Goal: Task Accomplishment & Management: Complete application form

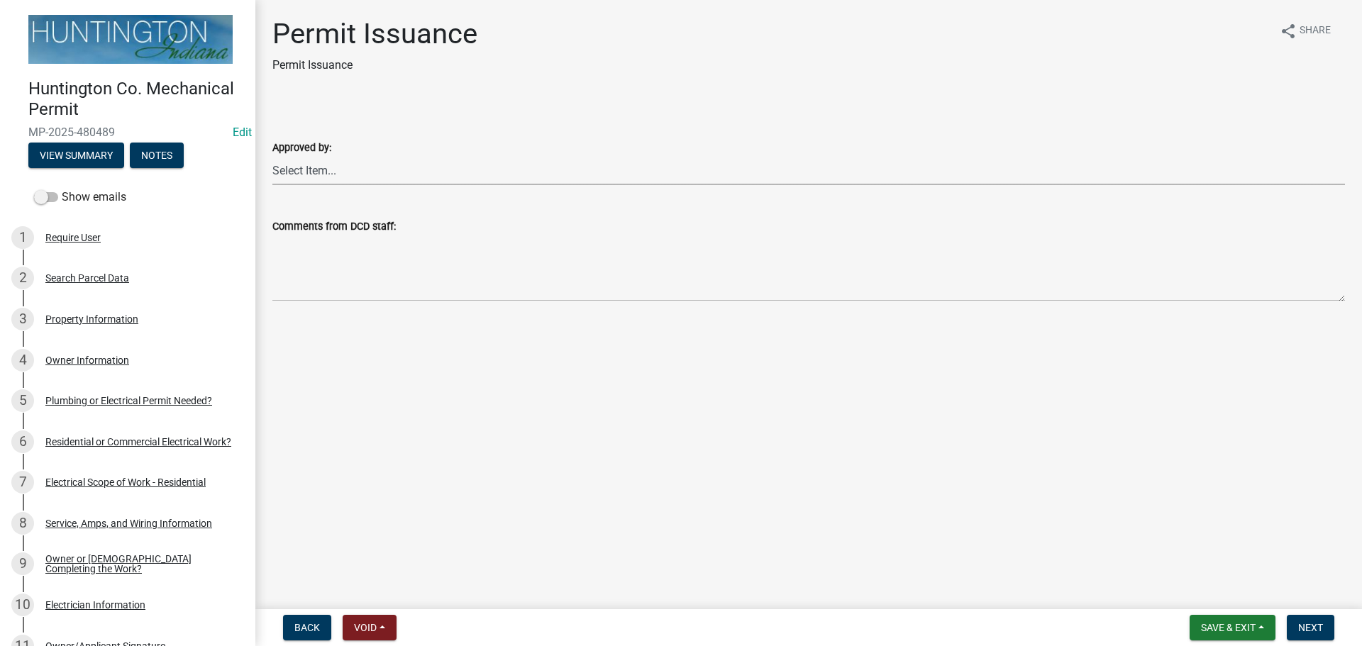
click at [357, 163] on select "Select Item... [PERSON_NAME] [PERSON_NAME] [PERSON_NAME] [PERSON_NAME]" at bounding box center [808, 170] width 1072 height 29
click at [272, 156] on select "Select Item... [PERSON_NAME] [PERSON_NAME] [PERSON_NAME] [PERSON_NAME]" at bounding box center [808, 170] width 1072 height 29
select select "0ac14b4a-58a8-44ed-8576-6ffdb9d3932f"
click at [1325, 625] on button "Next" at bounding box center [1310, 628] width 48 height 26
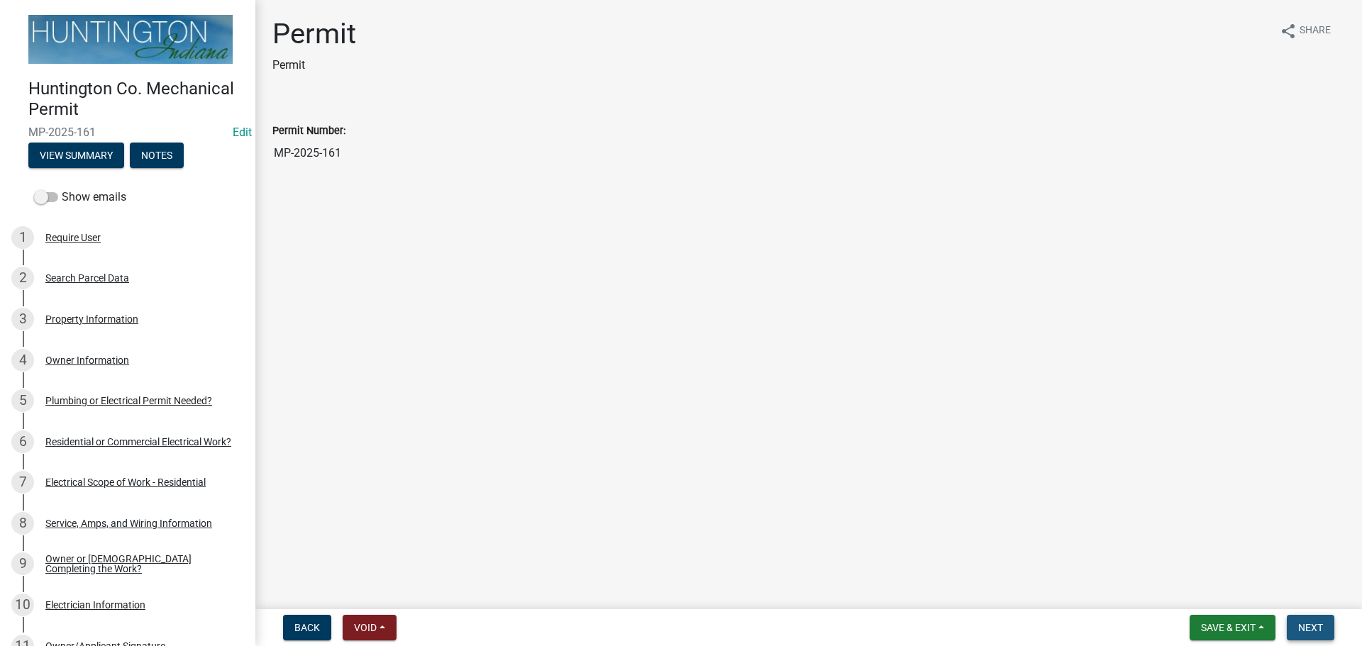
click at [1325, 625] on button "Next" at bounding box center [1310, 628] width 48 height 26
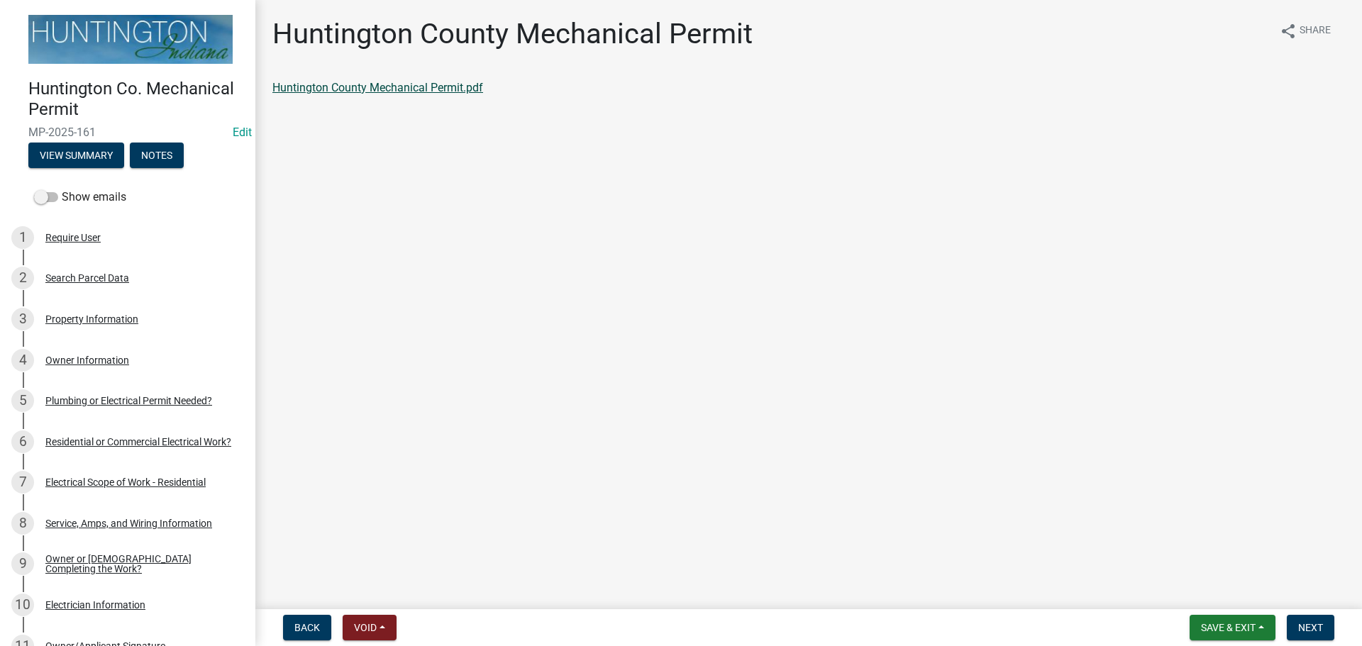
click at [342, 82] on link "Huntington County Mechanical Permit.pdf" at bounding box center [377, 87] width 211 height 13
click at [1313, 620] on button "Next" at bounding box center [1310, 628] width 48 height 26
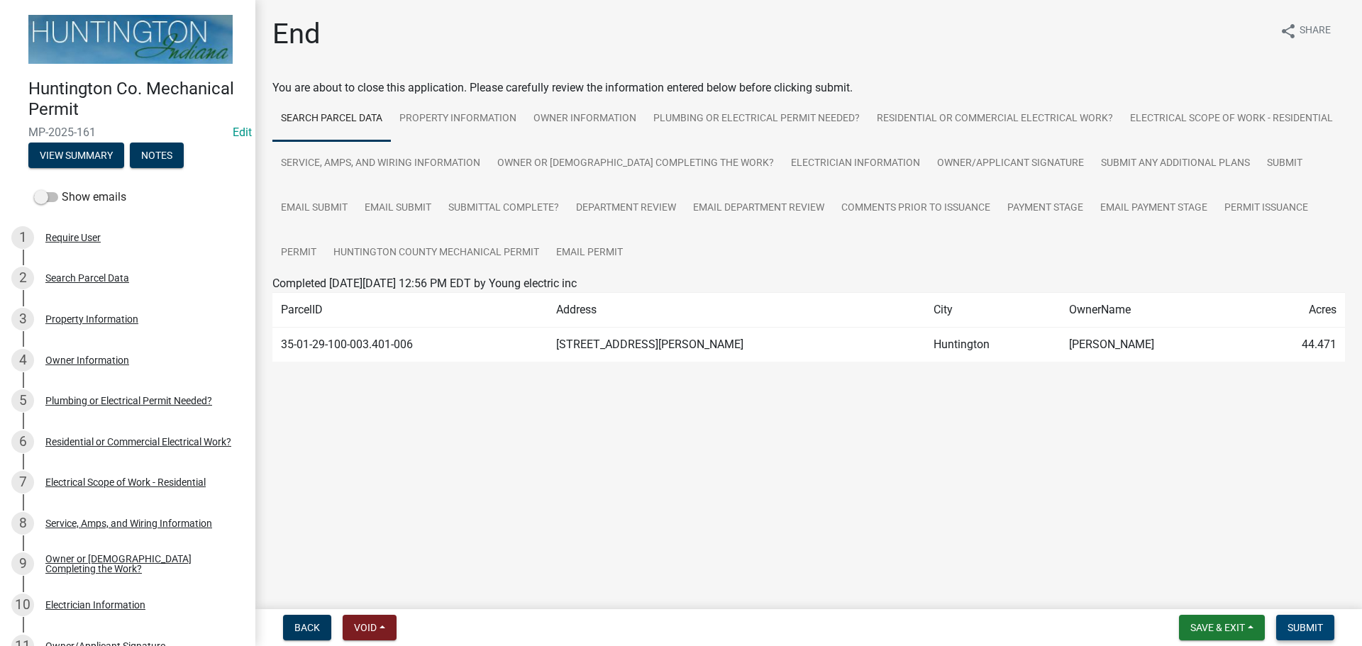
click at [1313, 620] on button "Submit" at bounding box center [1305, 628] width 58 height 26
